Goal: Information Seeking & Learning: Learn about a topic

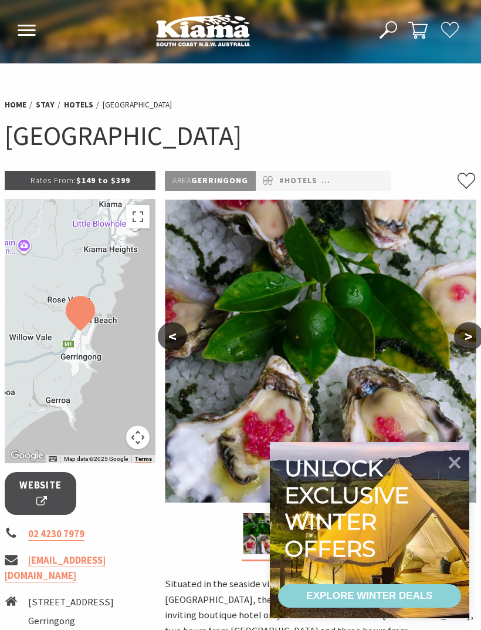
click at [76, 103] on link "Hotels" at bounding box center [78, 104] width 29 height 11
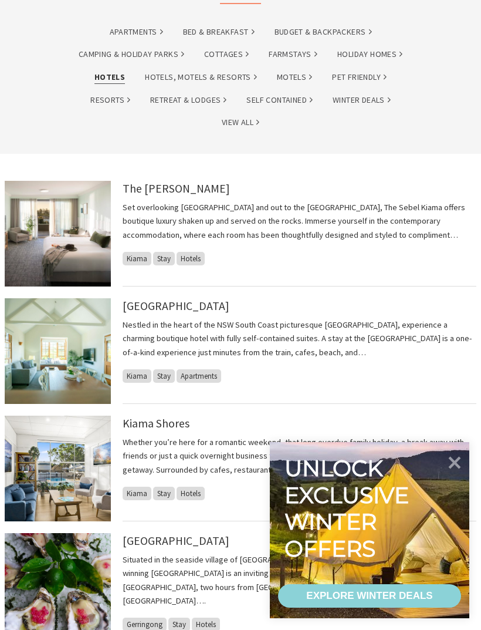
scroll to position [149, 0]
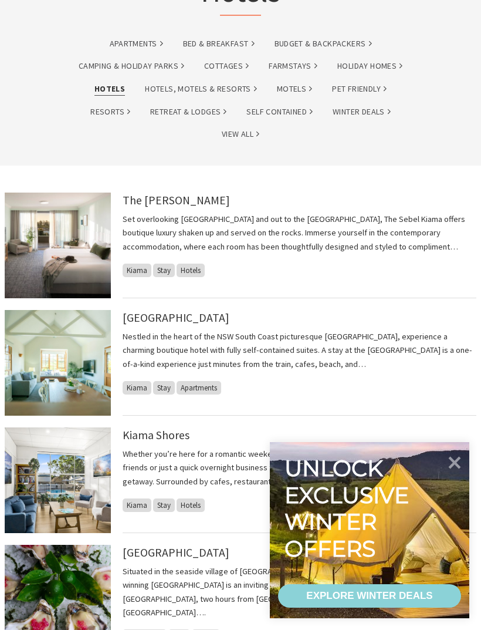
click at [49, 223] on img at bounding box center [58, 246] width 106 height 106
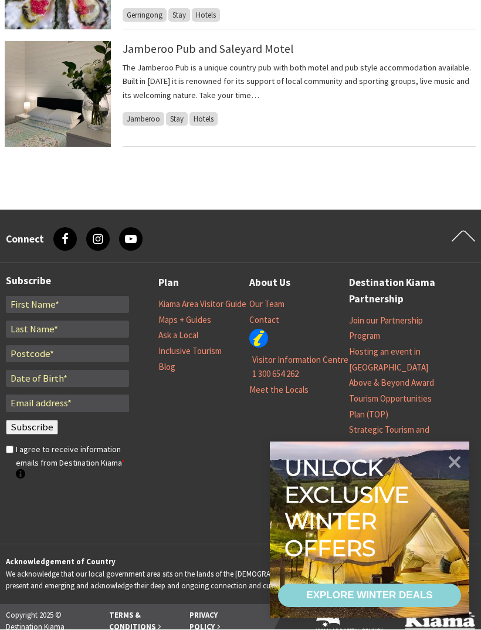
scroll to position [770, 0]
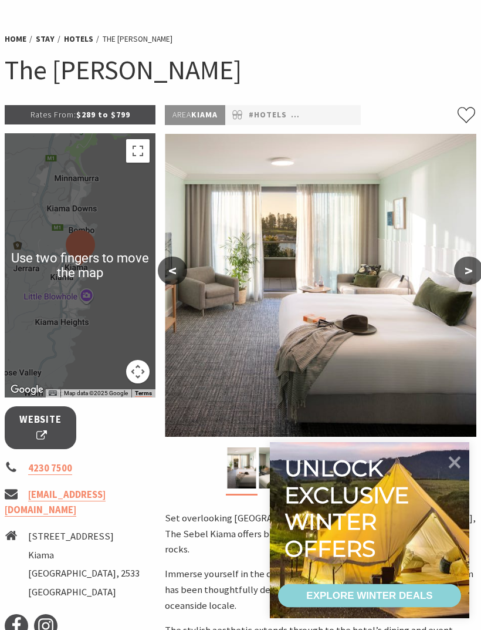
scroll to position [68, 0]
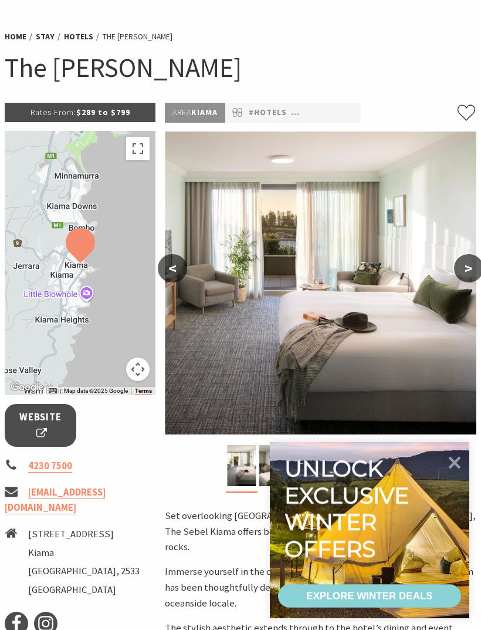
click at [465, 266] on button ">" at bounding box center [468, 268] width 29 height 28
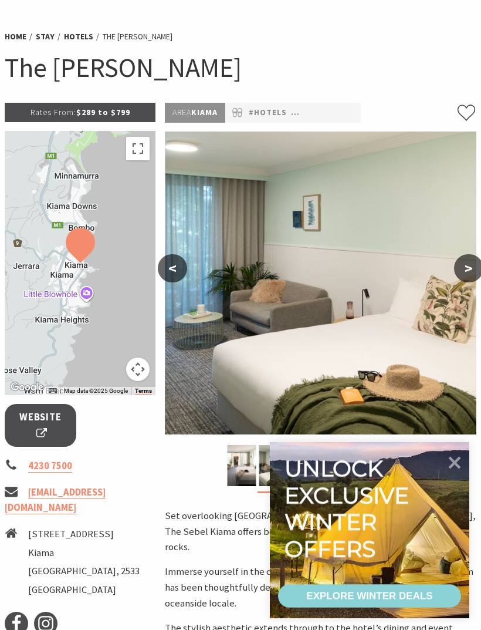
click at [467, 265] on button ">" at bounding box center [468, 268] width 29 height 28
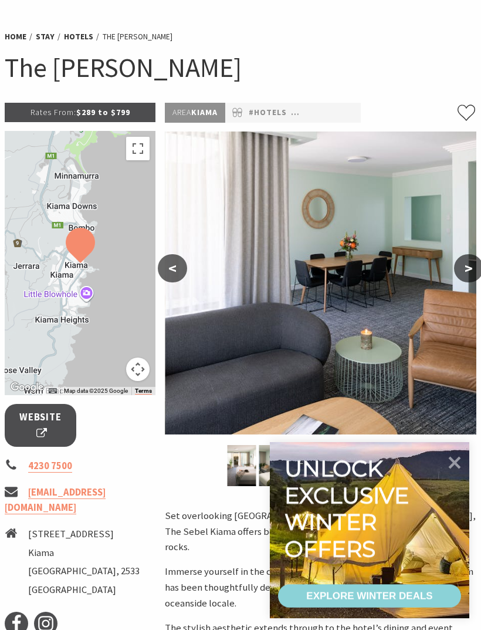
click at [467, 267] on button ">" at bounding box center [468, 268] width 29 height 28
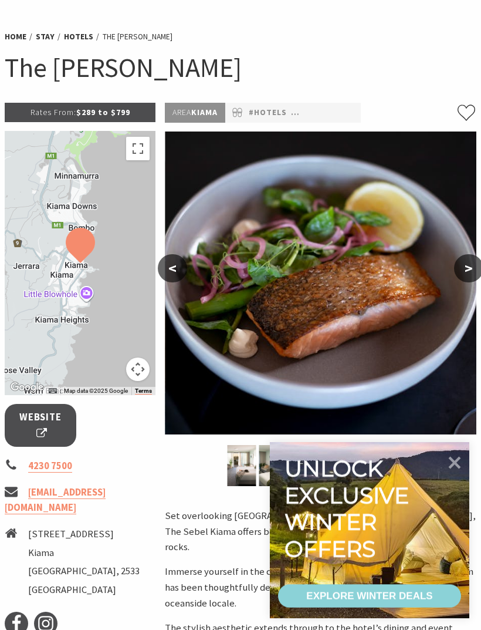
click at [469, 267] on button ">" at bounding box center [468, 268] width 29 height 28
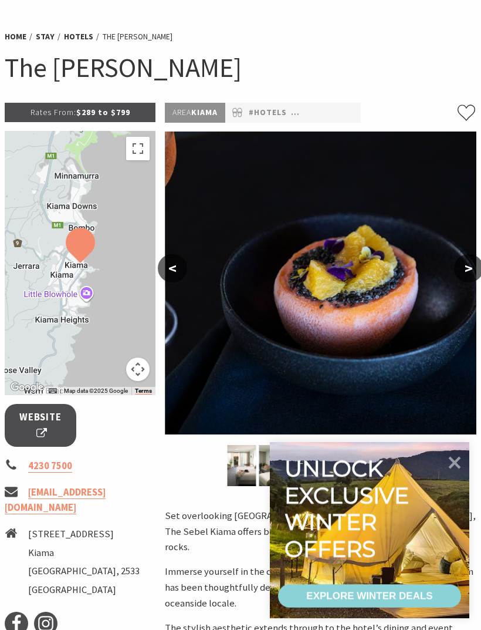
click at [472, 264] on button ">" at bounding box center [468, 268] width 29 height 28
